Goal: Check status: Check status

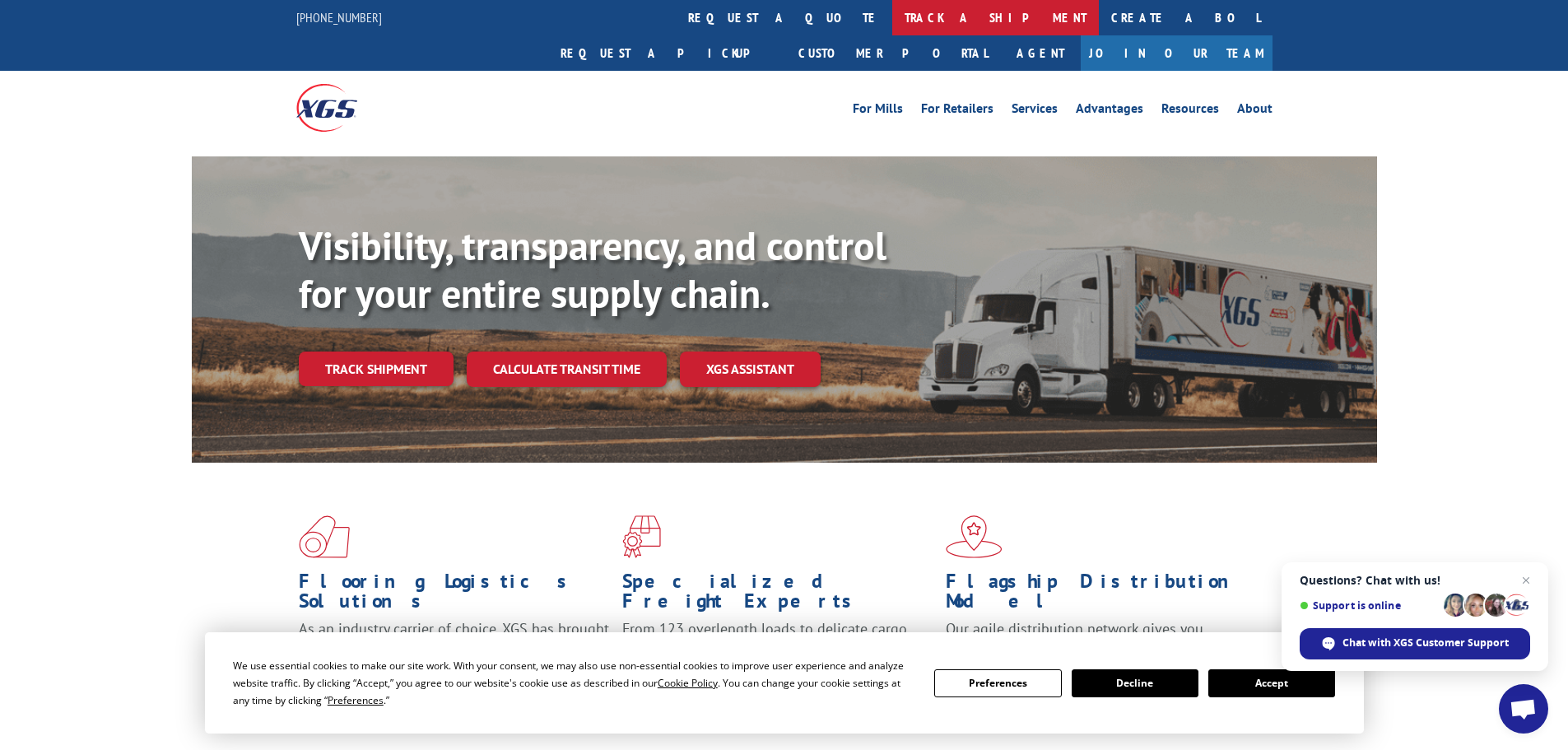
click at [892, 22] on link "track a shipment" at bounding box center [995, 17] width 207 height 35
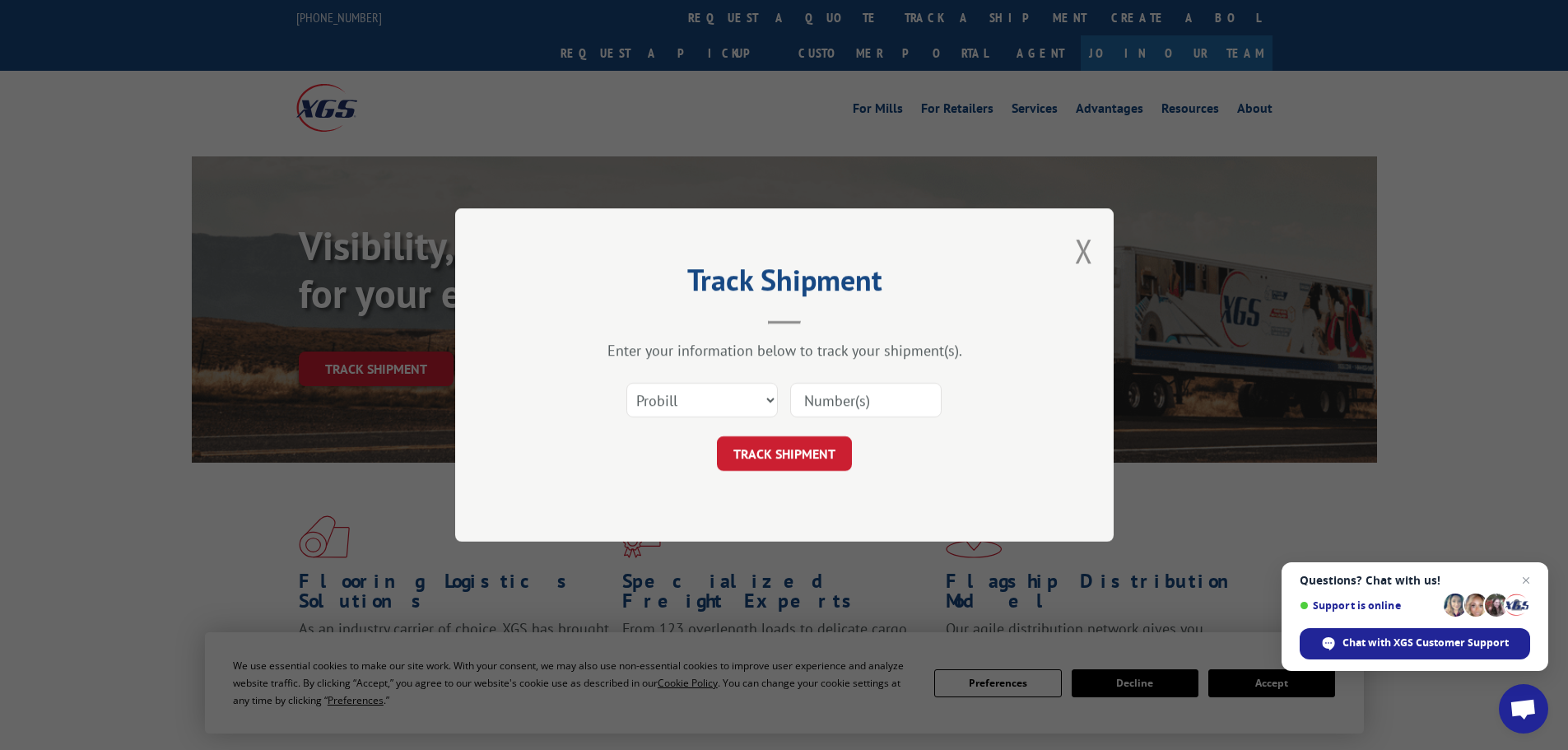
click at [872, 396] on input at bounding box center [866, 400] width 151 height 35
paste input "17402231"
type input "17402231"
click at [770, 458] on button "TRACK SHIPMENT" at bounding box center [784, 454] width 135 height 35
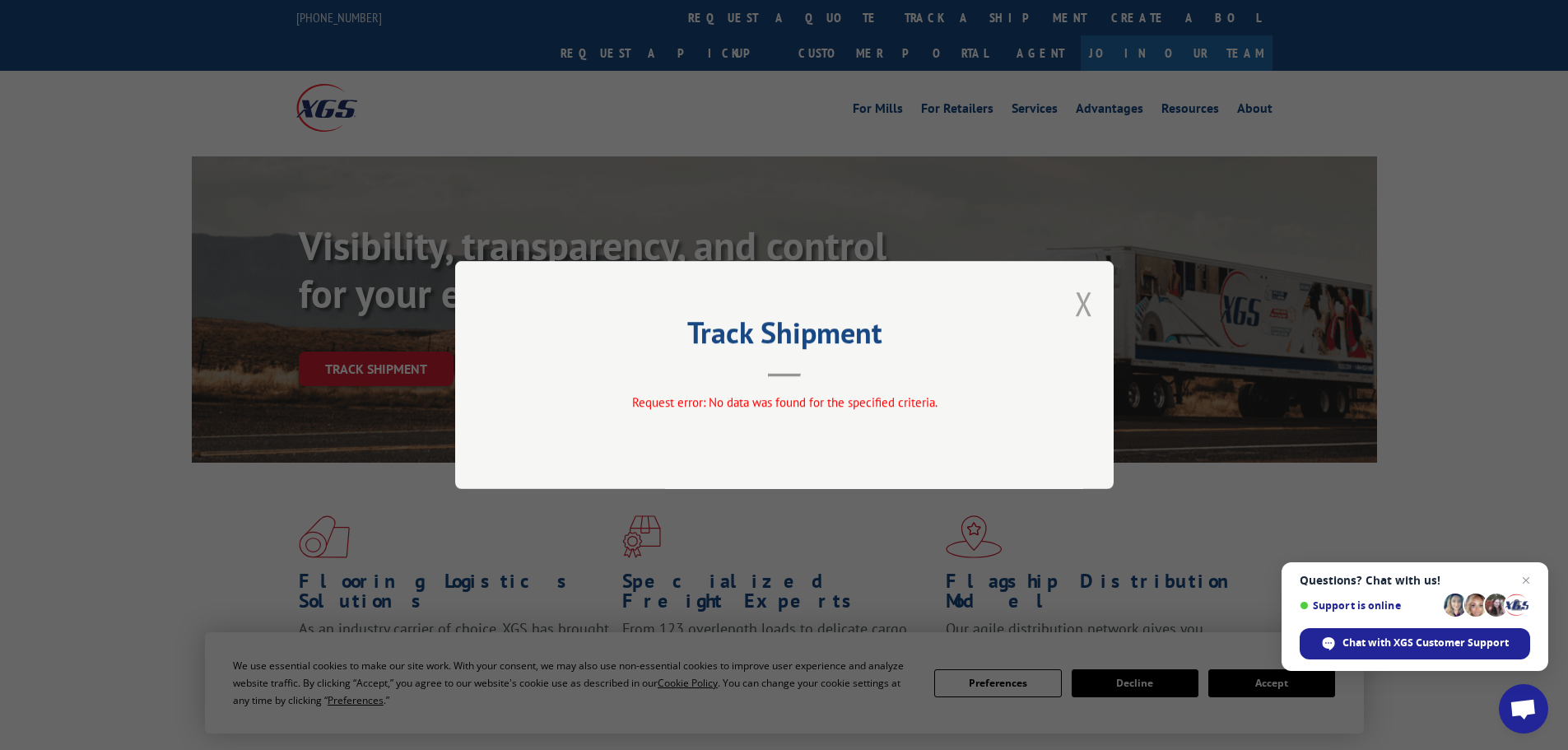
click at [1091, 304] on button "Close modal" at bounding box center [1084, 303] width 18 height 44
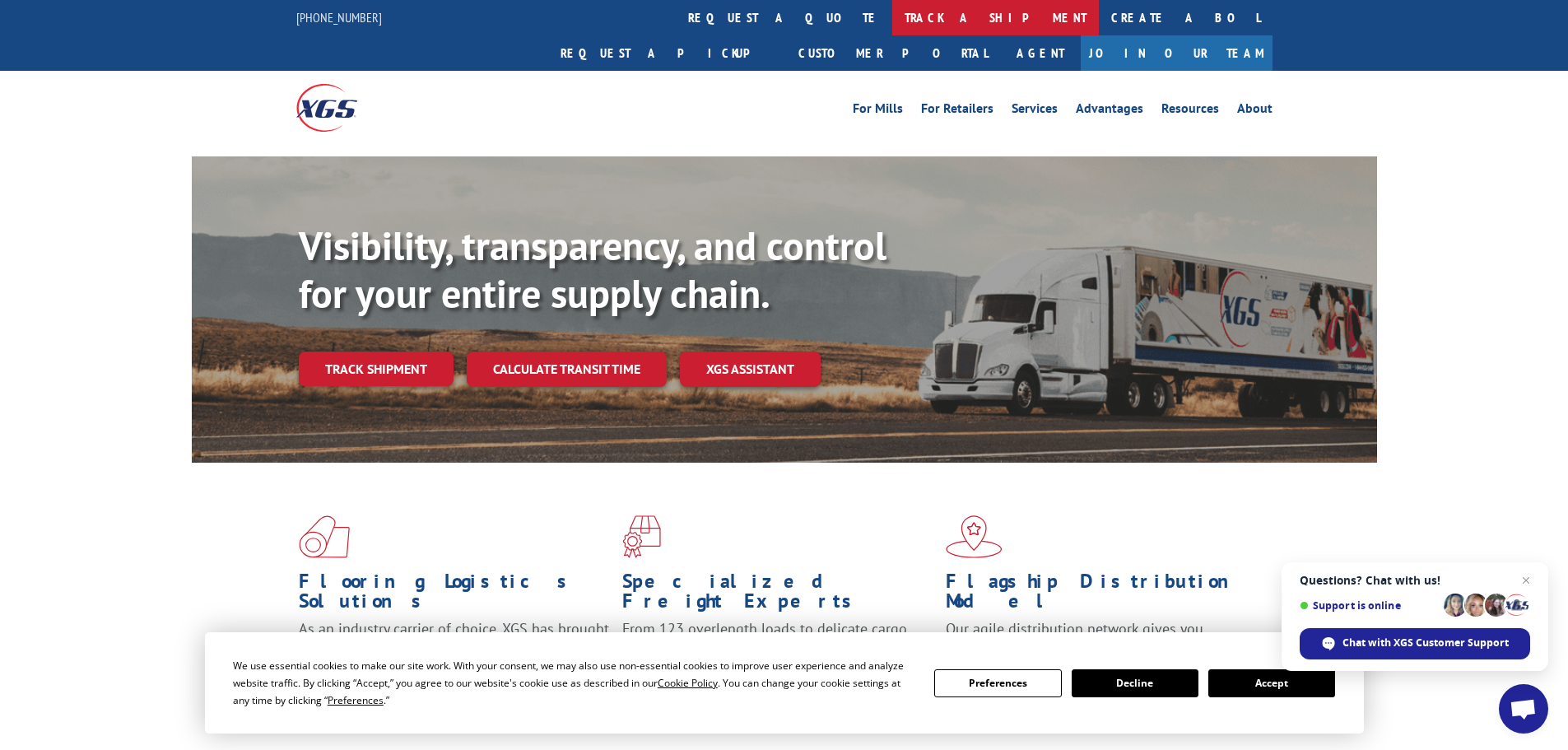
click at [892, 10] on link "track a shipment" at bounding box center [995, 17] width 207 height 35
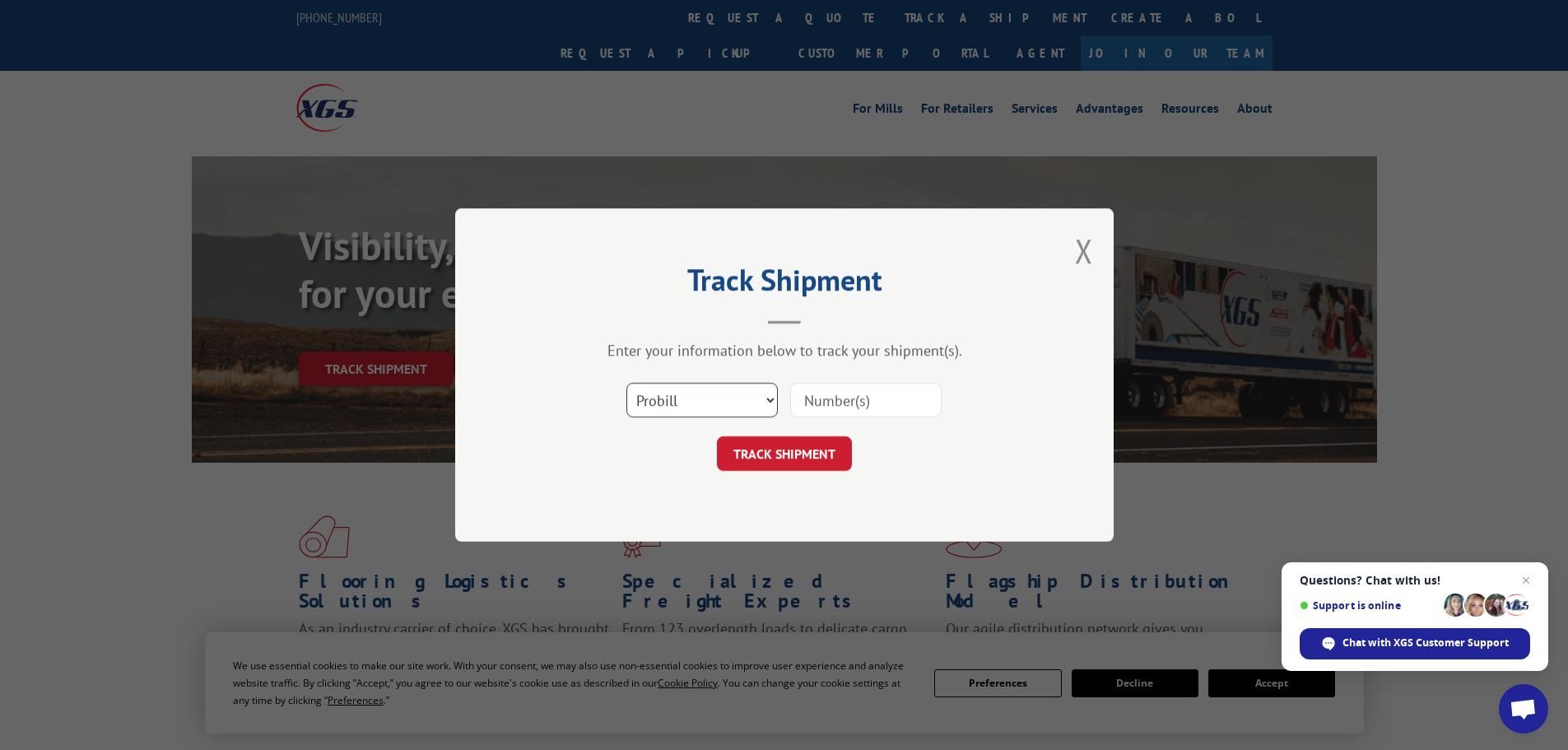
click at [732, 413] on select "Select category... Probill BOL PO" at bounding box center [702, 400] width 151 height 35
select select "bol"
click at [626, 382] on select "Select category... Probill BOL PO" at bounding box center [702, 400] width 151 height 35
click at [821, 390] on input at bounding box center [866, 400] width 151 height 35
paste input "17402231"
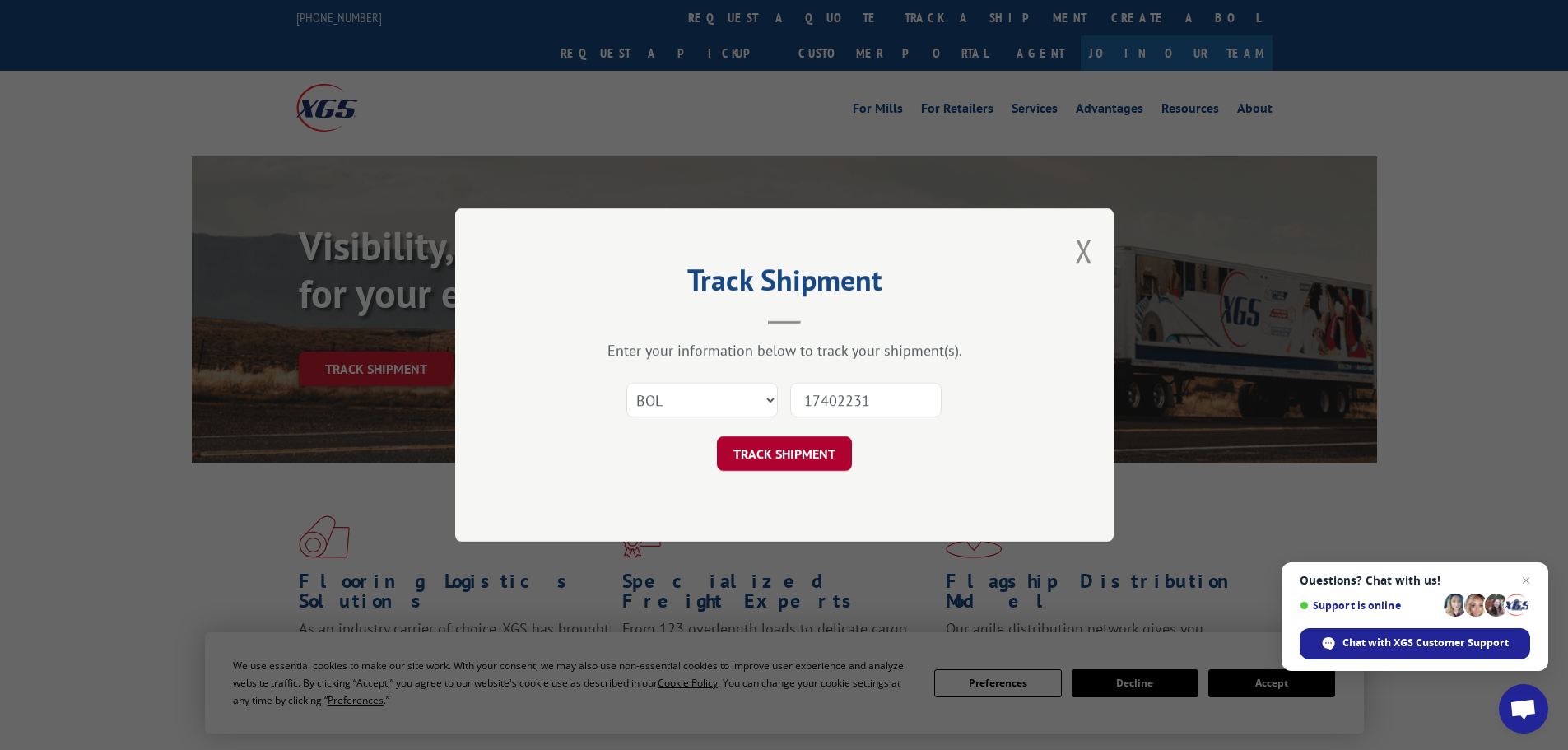
type input "17402231"
click at [831, 458] on button "TRACK SHIPMENT" at bounding box center [784, 454] width 135 height 35
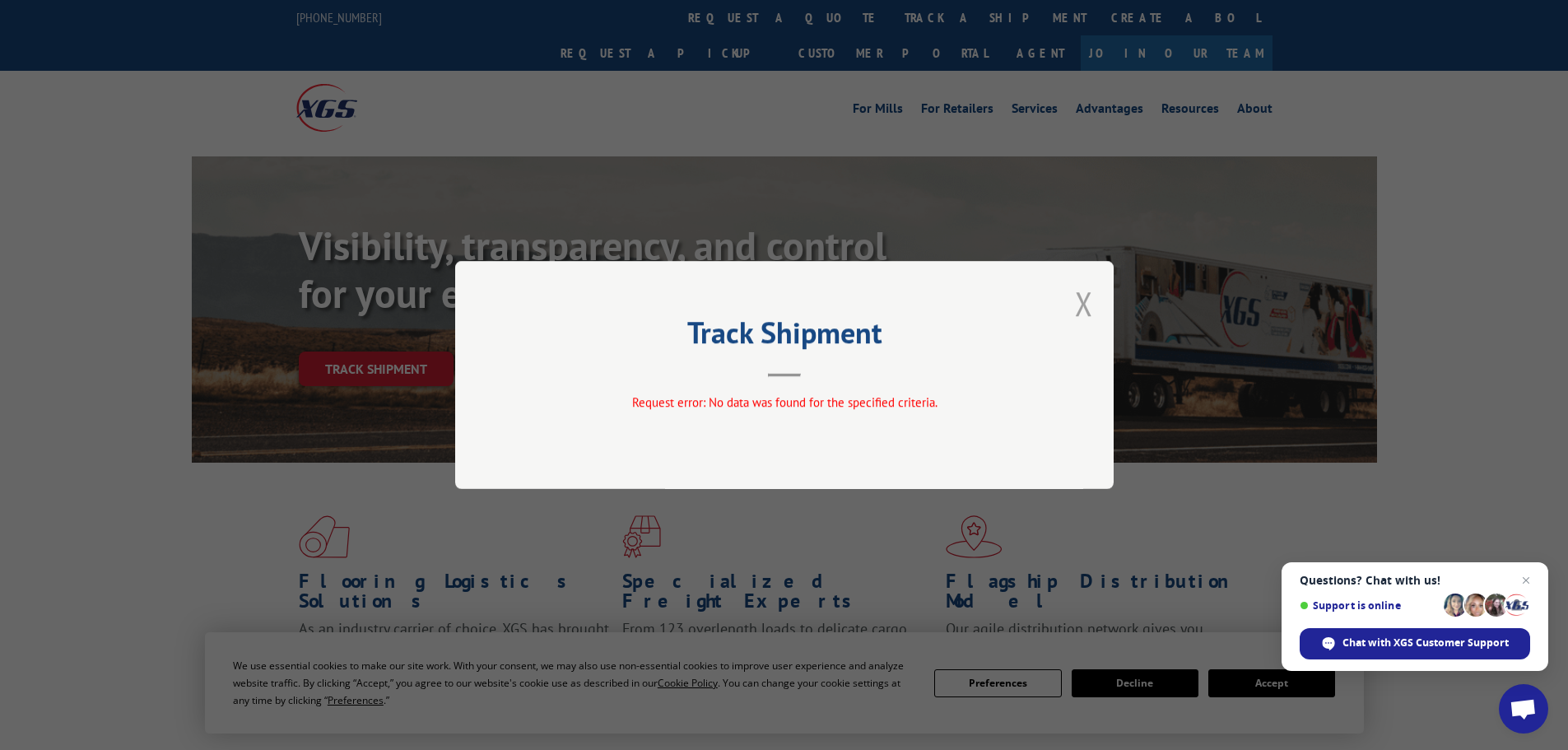
click at [1083, 311] on button "Close modal" at bounding box center [1084, 303] width 18 height 44
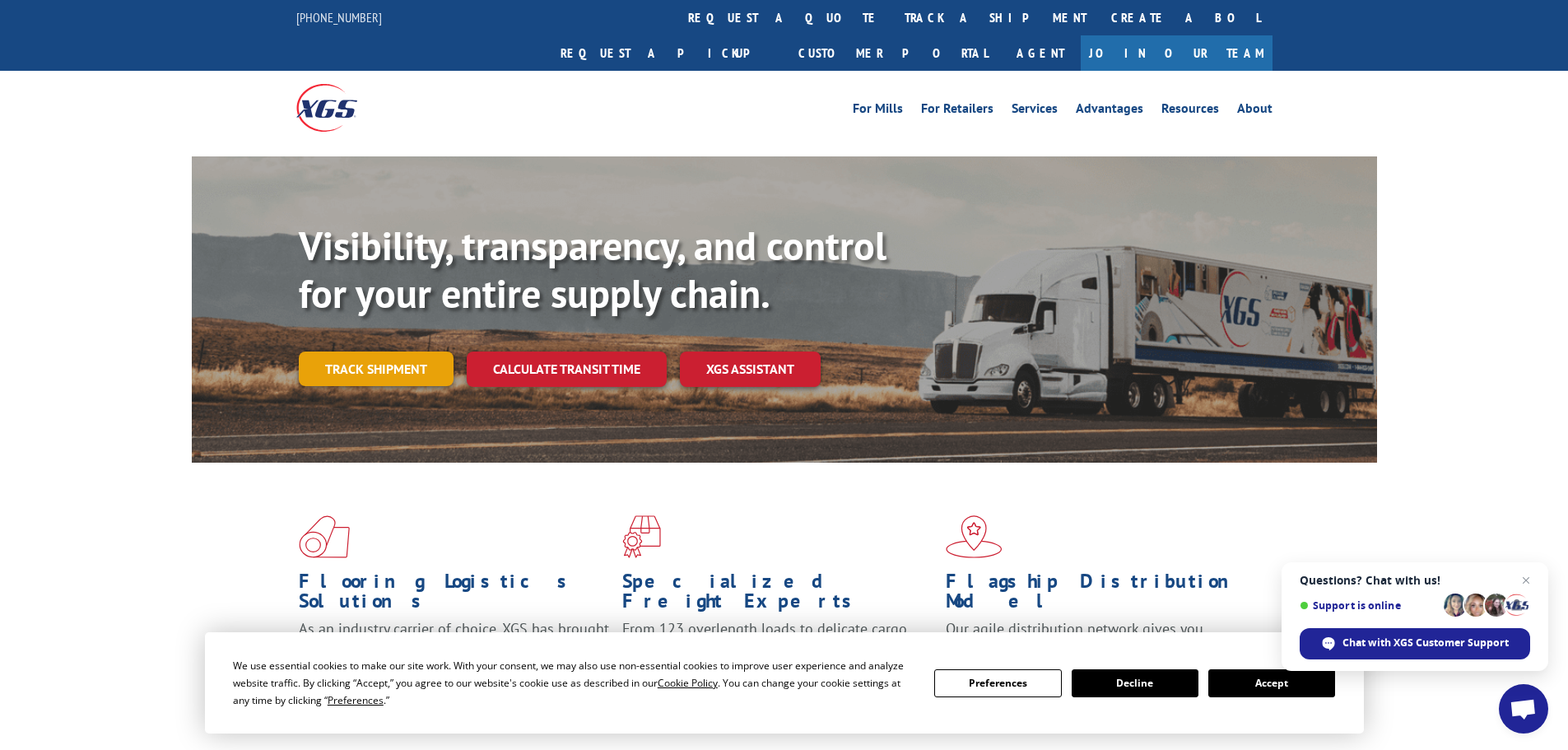
click at [409, 351] on link "Track shipment" at bounding box center [376, 369] width 154 height 35
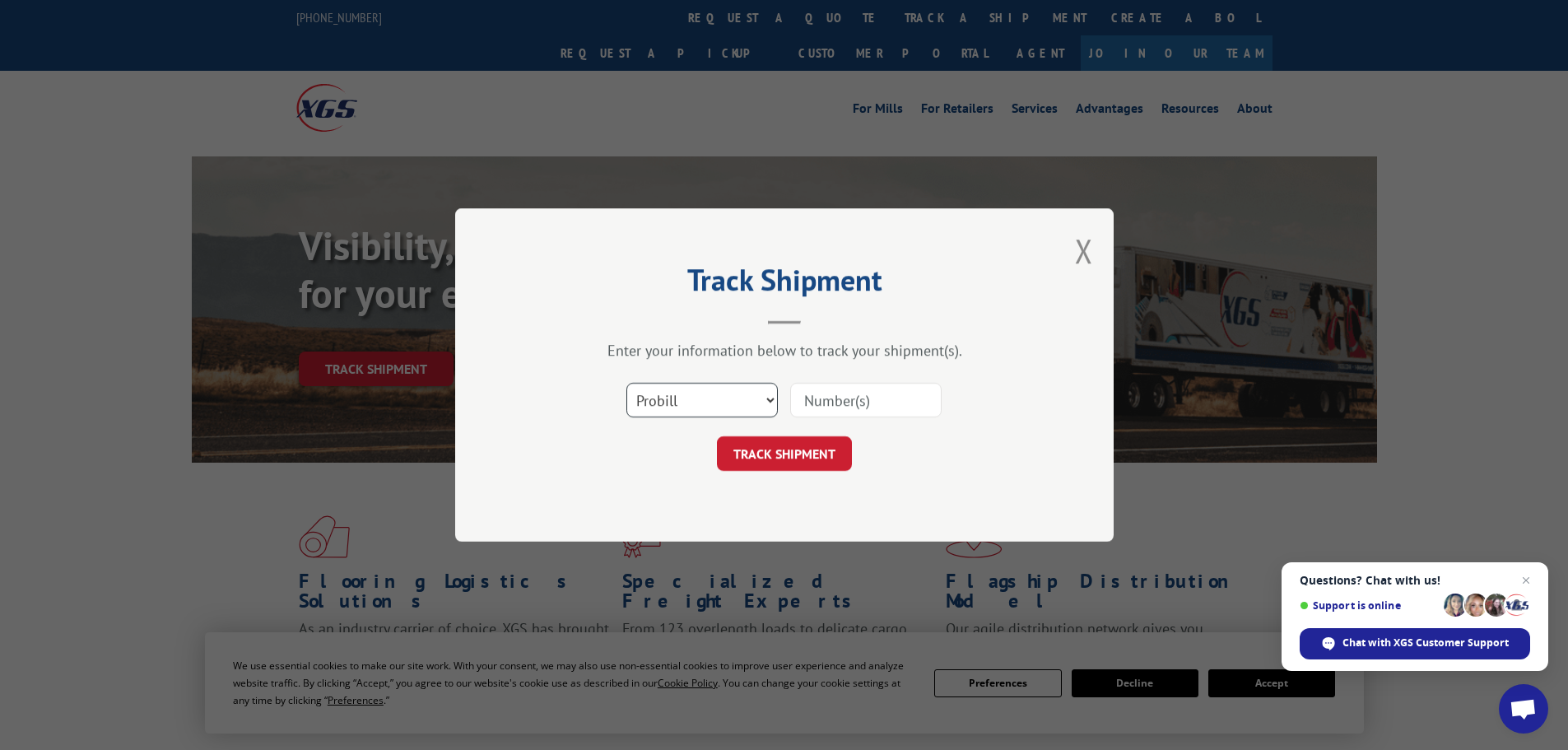
drag, startPoint x: 718, startPoint y: 394, endPoint x: 718, endPoint y: 411, distance: 17.0
click at [718, 394] on select "Select category... Probill BOL PO" at bounding box center [702, 400] width 151 height 35
select select "po"
click at [626, 382] on select "Select category... Probill BOL PO" at bounding box center [702, 400] width 151 height 35
click at [842, 404] on input at bounding box center [866, 400] width 151 height 35
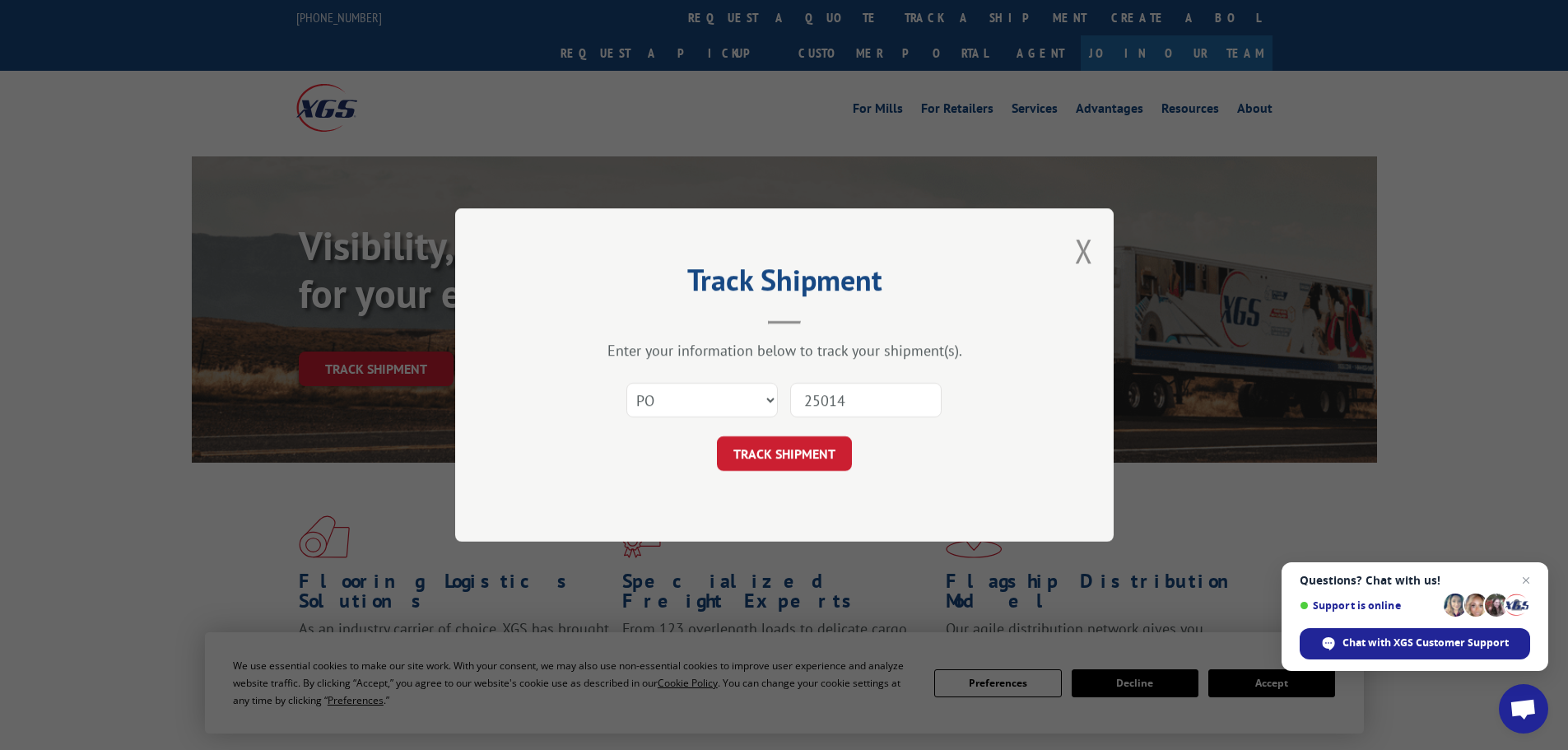
type input "250149"
click button "TRACK SHIPMENT" at bounding box center [784, 454] width 135 height 35
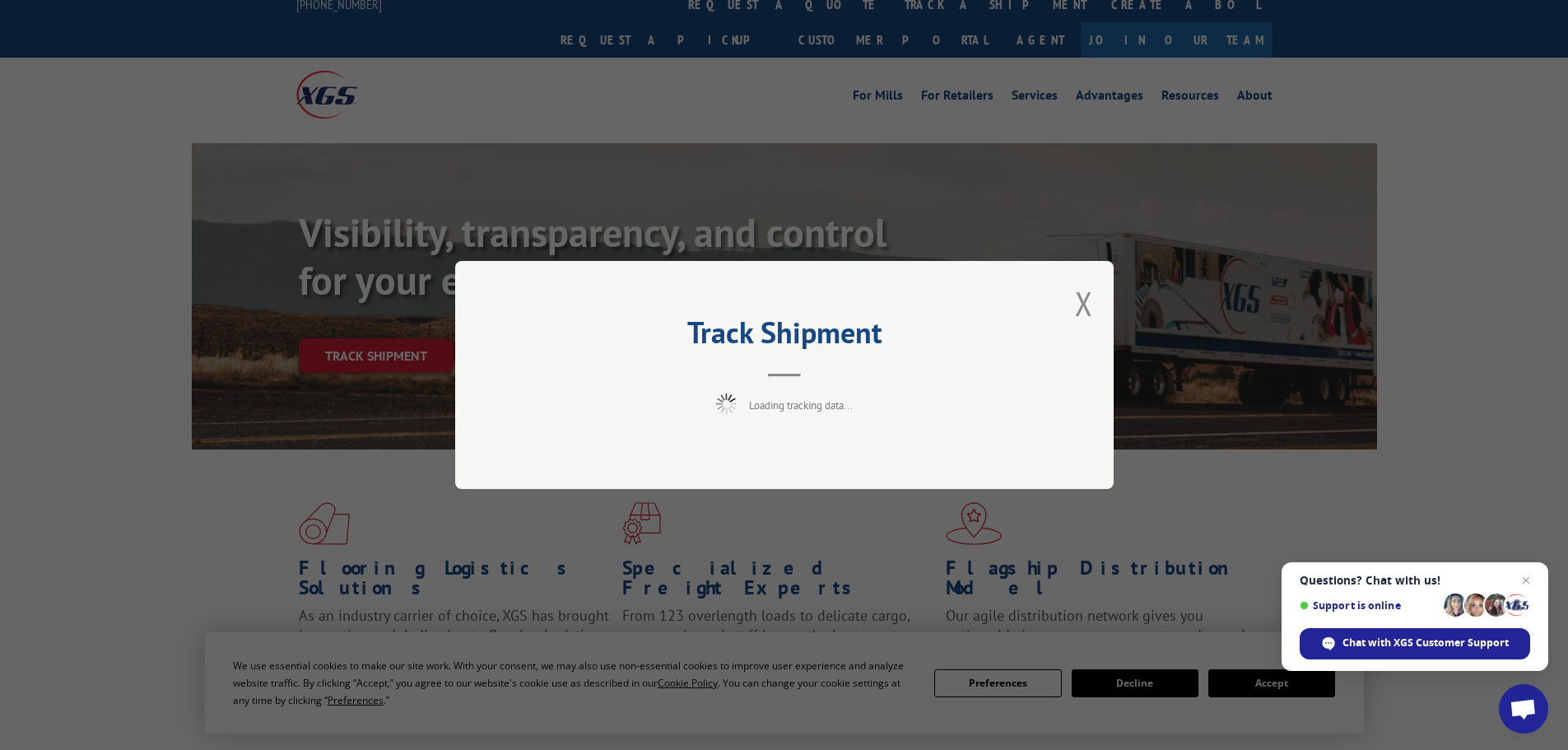
scroll to position [246, 0]
